Goal: Task Accomplishment & Management: Manage account settings

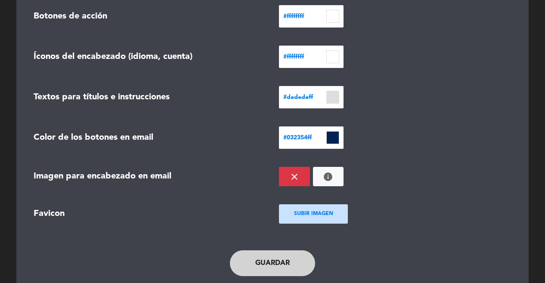
scroll to position [355, 0]
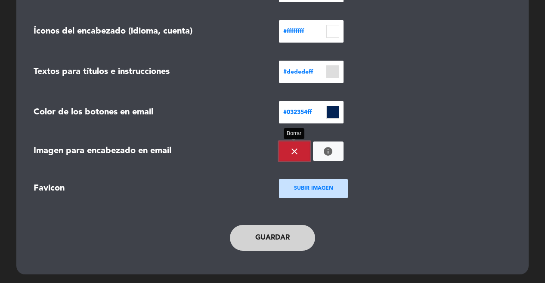
click at [292, 149] on icon "close" at bounding box center [294, 151] width 10 height 10
click at [279, 242] on button "Guardar" at bounding box center [272, 238] width 85 height 26
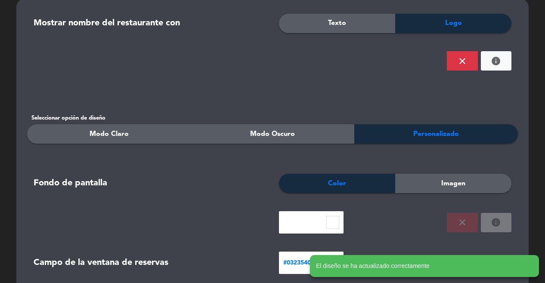
scroll to position [0, 0]
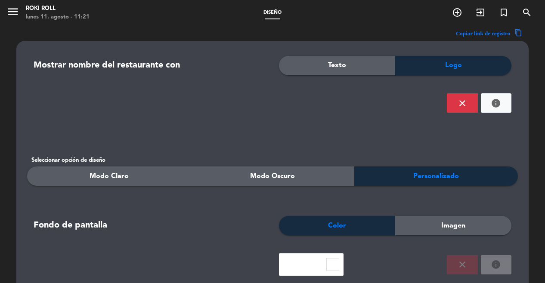
drag, startPoint x: 2, startPoint y: 11, endPoint x: 9, endPoint y: 12, distance: 7.4
click at [3, 11] on div "menu Roki Roll lunes 11. agosto - 11:21" at bounding box center [68, 13] width 136 height 20
click at [9, 12] on icon "menu" at bounding box center [12, 11] width 13 height 13
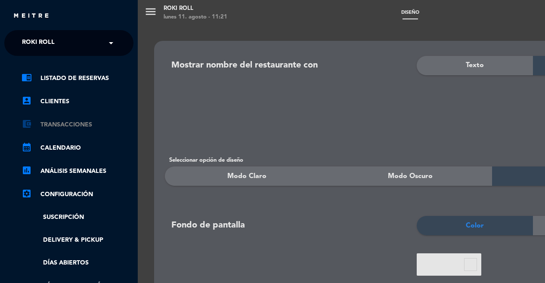
scroll to position [209, 0]
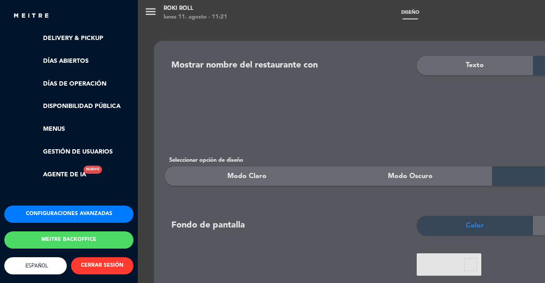
click at [77, 206] on button "Configuraciones avanzadas" at bounding box center [68, 214] width 129 height 17
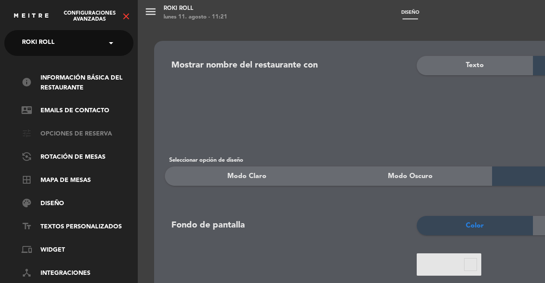
click at [88, 131] on link "tune Opciones de reserva" at bounding box center [78, 134] width 112 height 10
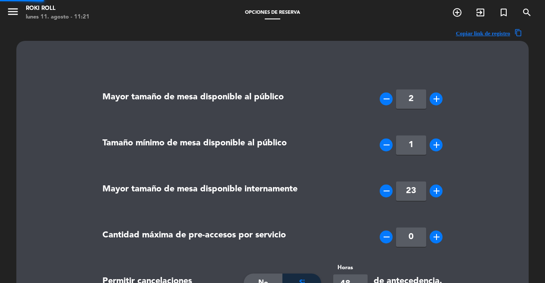
type input "[PHONE_NUMBER]"
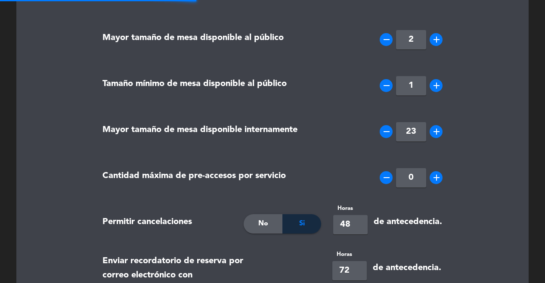
type textarea "Reprogramaciones y cancelaciones Las reservas podrán reprogramarse con un mínim…"
type textarea "PRUEBA NOTA"
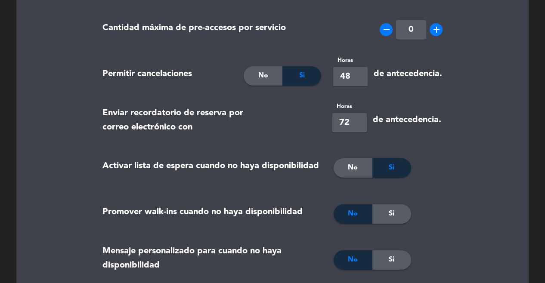
scroll to position [216, 0]
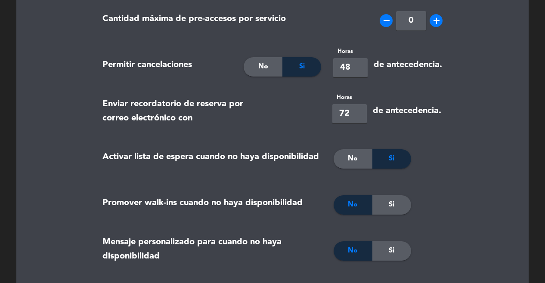
click at [263, 68] on span "No" at bounding box center [263, 66] width 10 height 11
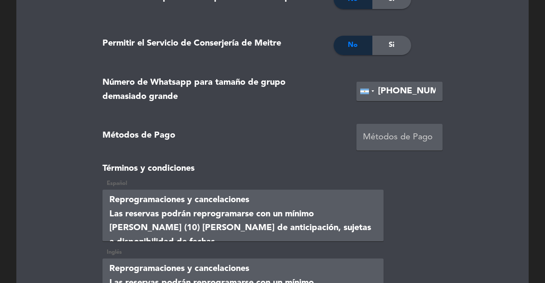
scroll to position [1945, 0]
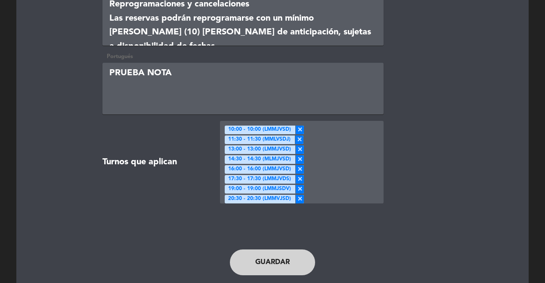
click at [272, 250] on button "Guardar" at bounding box center [272, 263] width 85 height 26
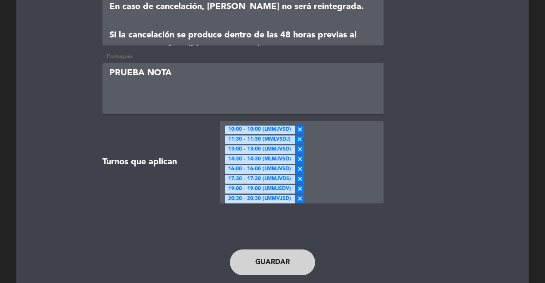
click at [288, 250] on button "Guardar" at bounding box center [272, 263] width 85 height 26
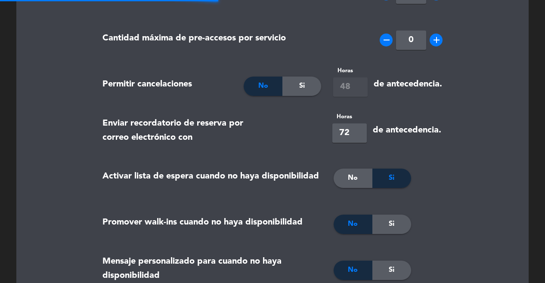
scroll to position [0, 0]
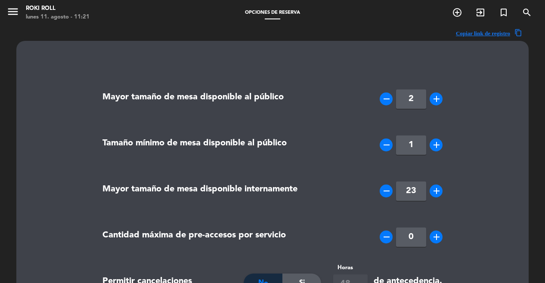
click at [387, 100] on icon "remove" at bounding box center [386, 99] width 10 height 10
type input "1"
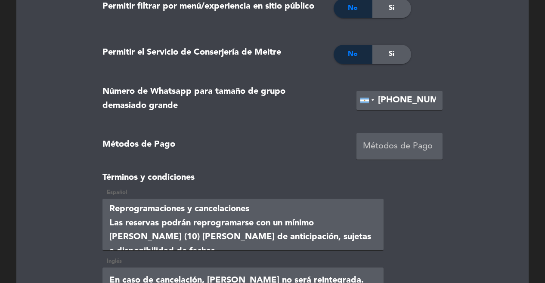
scroll to position [1945, 0]
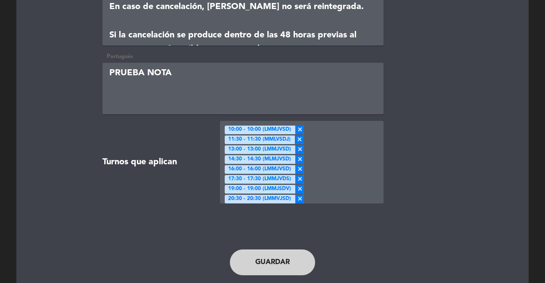
drag, startPoint x: 294, startPoint y: 220, endPoint x: 325, endPoint y: 162, distance: 64.9
click at [294, 250] on button "Guardar" at bounding box center [272, 263] width 85 height 26
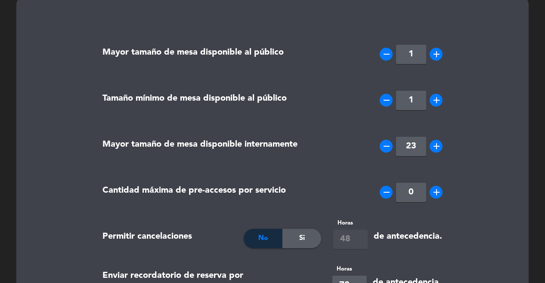
scroll to position [0, 0]
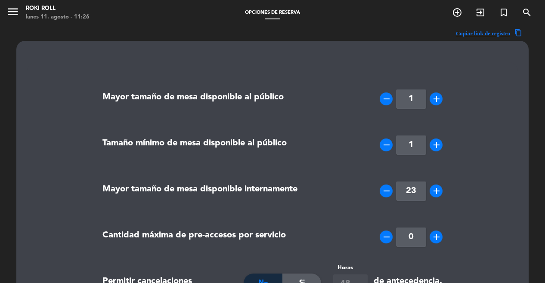
click at [19, 12] on span "menu" at bounding box center [15, 13] width 19 height 20
click at [16, 13] on icon "menu" at bounding box center [12, 11] width 13 height 13
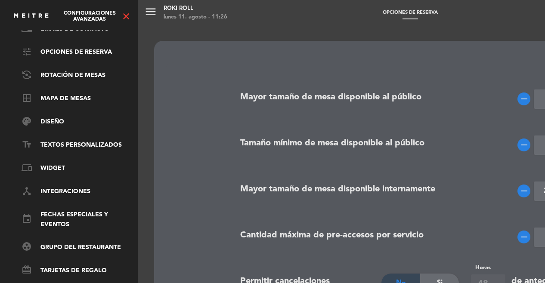
scroll to position [100, 0]
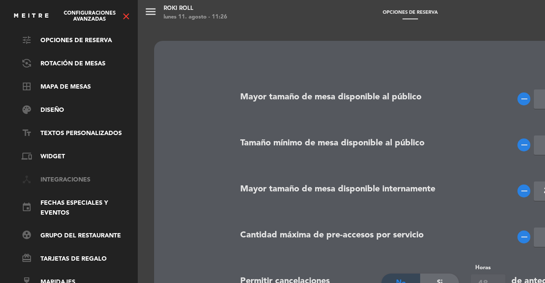
click at [62, 175] on link "device_hub Integraciones" at bounding box center [78, 180] width 112 height 10
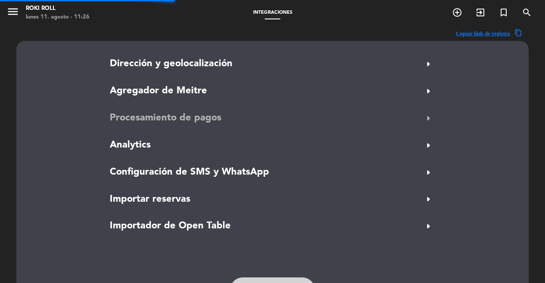
click at [159, 114] on span "Procesamiento de pagos" at bounding box center [165, 118] width 111 height 15
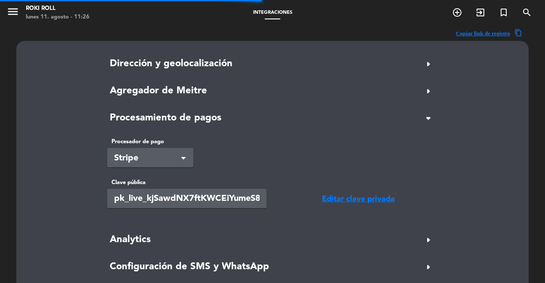
click at [149, 158] on span "Stripe" at bounding box center [146, 159] width 65 height 14
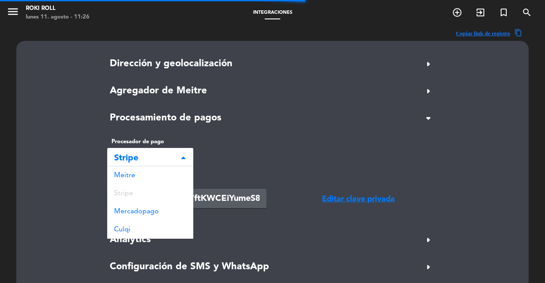
drag, startPoint x: 132, startPoint y: 211, endPoint x: 136, endPoint y: 207, distance: 5.5
click at [132, 211] on span "Mercadopago" at bounding box center [136, 211] width 45 height 7
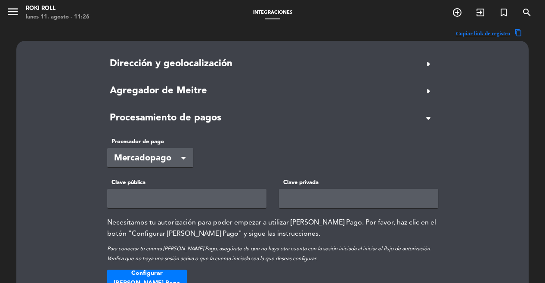
scroll to position [2, 0]
